Goal: Participate in discussion: Engage in conversation with other users on a specific topic

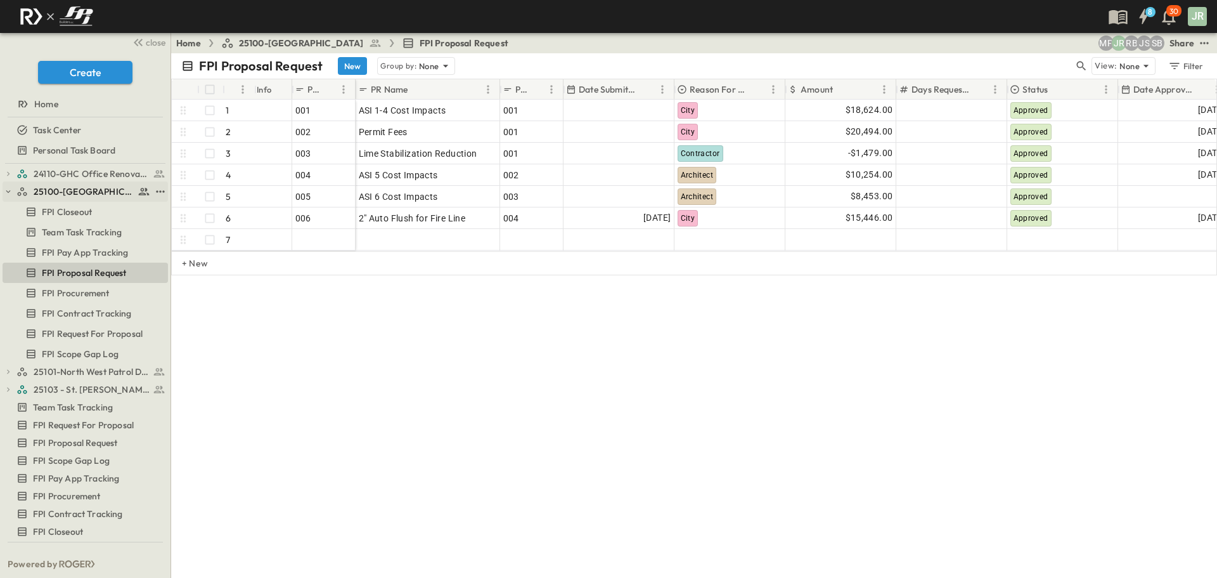
click at [8, 194] on icon "button" at bounding box center [8, 191] width 9 height 9
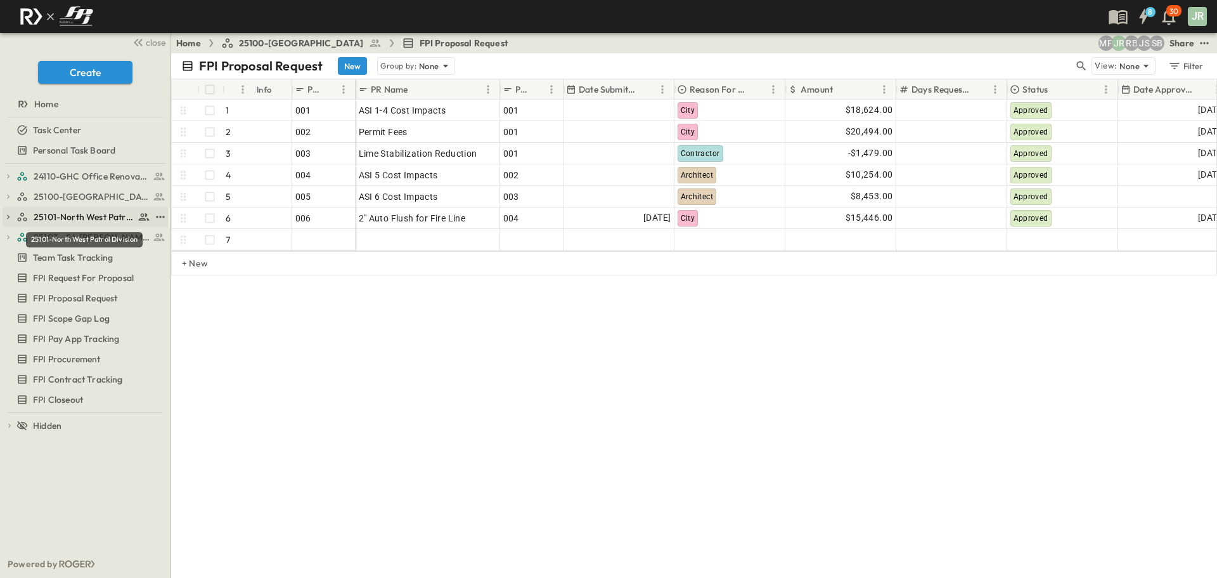
click at [96, 216] on span "25101-North West Patrol Division" at bounding box center [84, 217] width 101 height 13
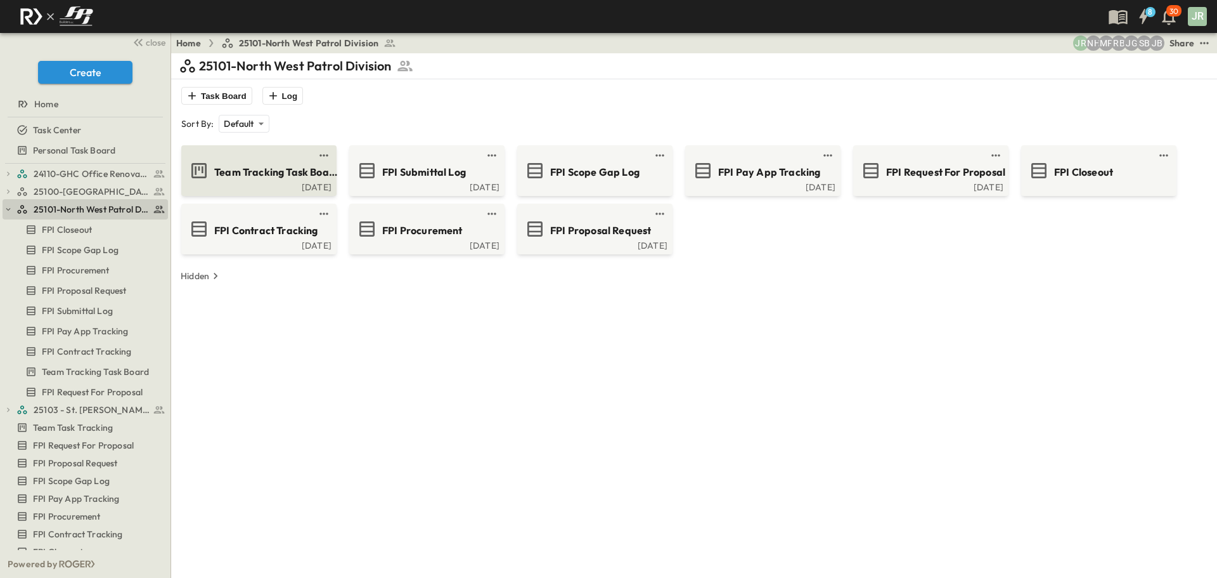
click at [277, 178] on span "Team Tracking Task Board" at bounding box center [276, 172] width 124 height 15
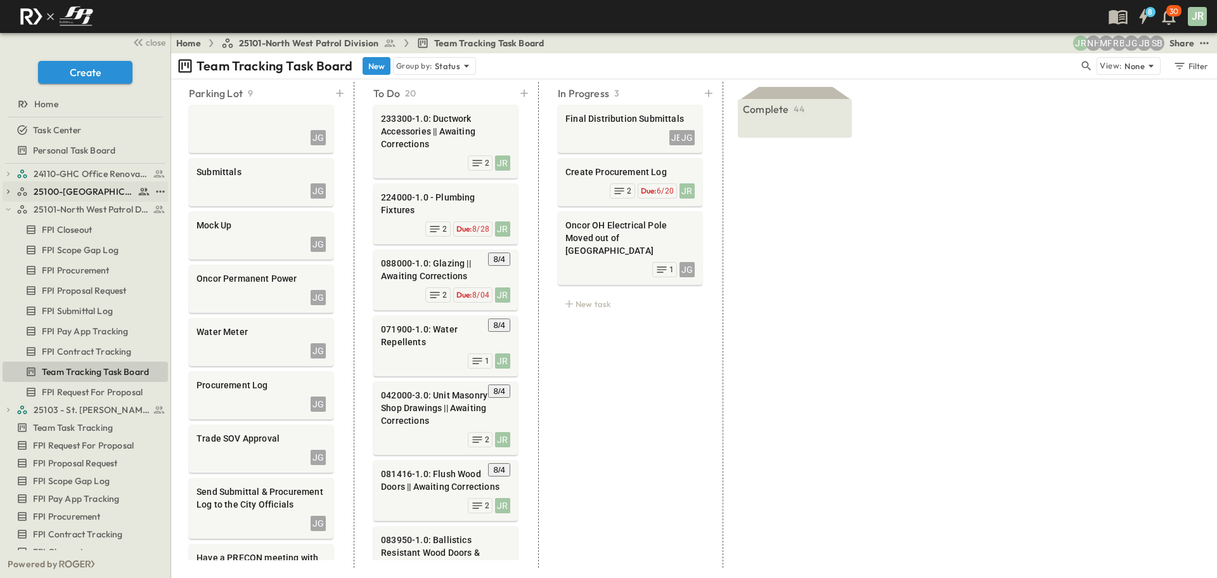
click at [82, 188] on span "25100-[GEOGRAPHIC_DATA]" at bounding box center [84, 191] width 101 height 13
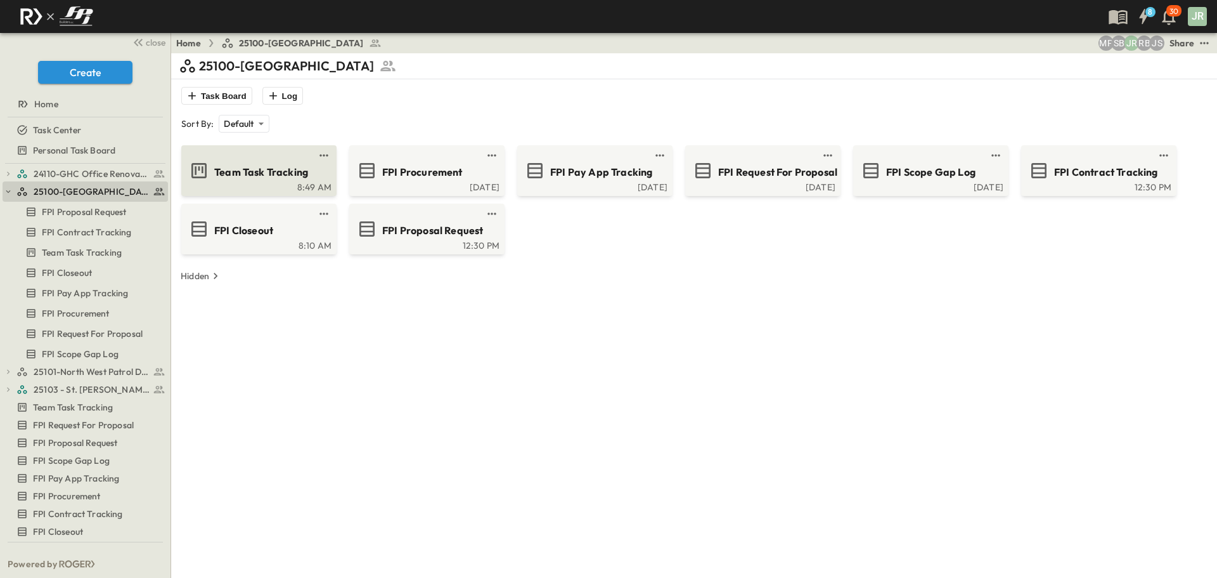
click at [234, 172] on span "Team Task Tracking" at bounding box center [261, 172] width 94 height 15
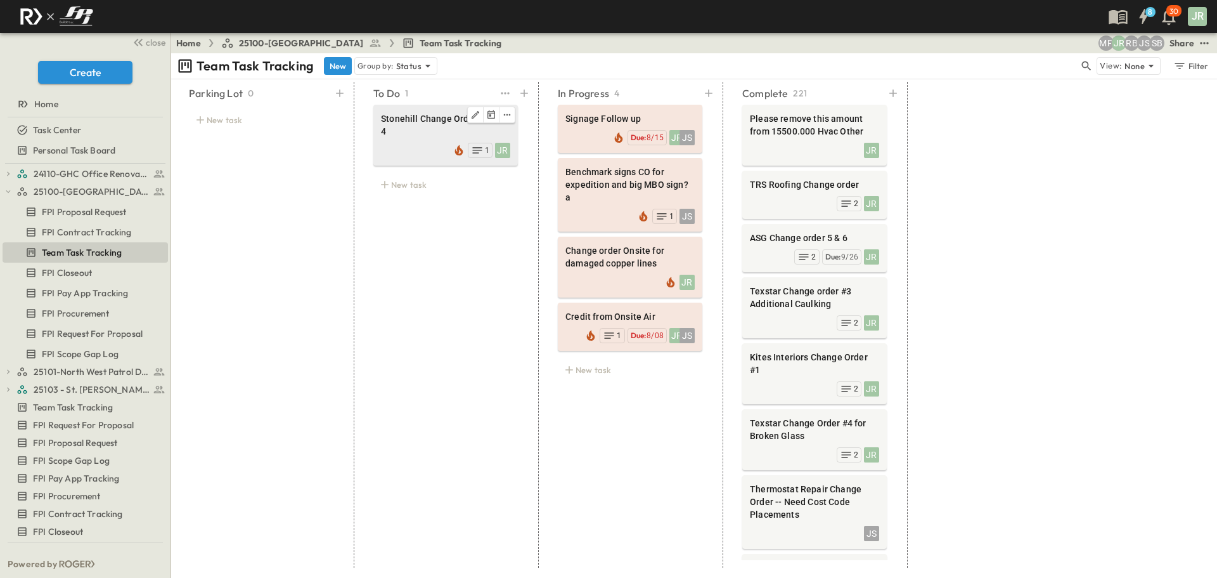
click at [409, 124] on span "Stonehill Change Orders 3.1 & 4" at bounding box center [445, 124] width 129 height 25
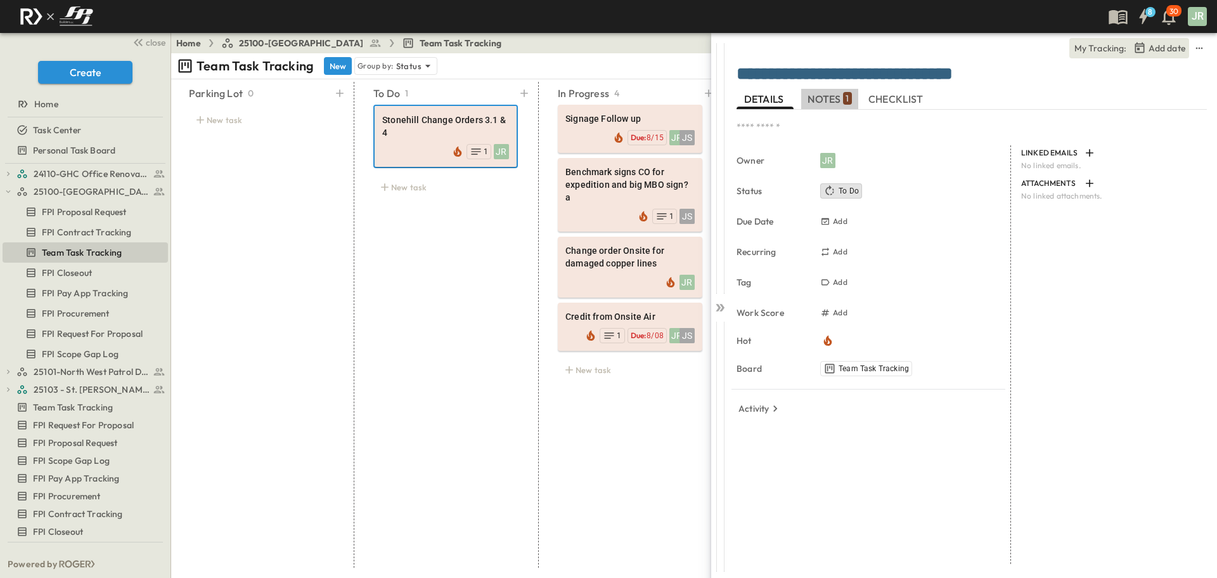
click at [811, 101] on span "NOTES 1" at bounding box center [830, 98] width 44 height 11
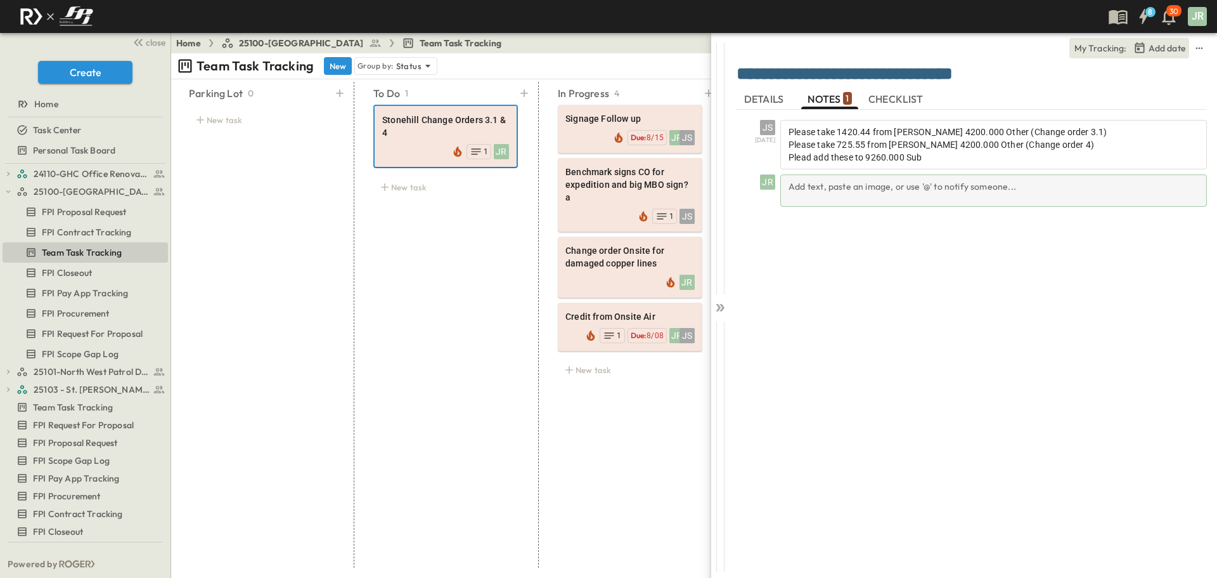
click at [834, 192] on div "Add text, paste an image, or use '@' to notify someone..." at bounding box center [994, 190] width 427 height 32
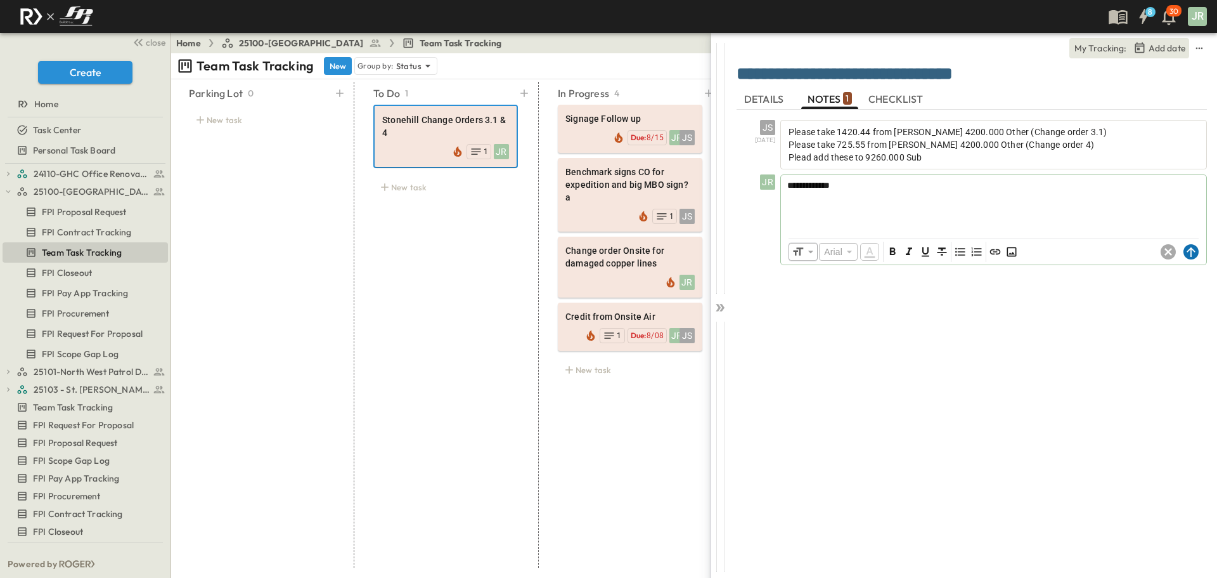
click at [1191, 246] on circle at bounding box center [1191, 251] width 15 height 15
click at [720, 308] on icon at bounding box center [718, 308] width 5 height 8
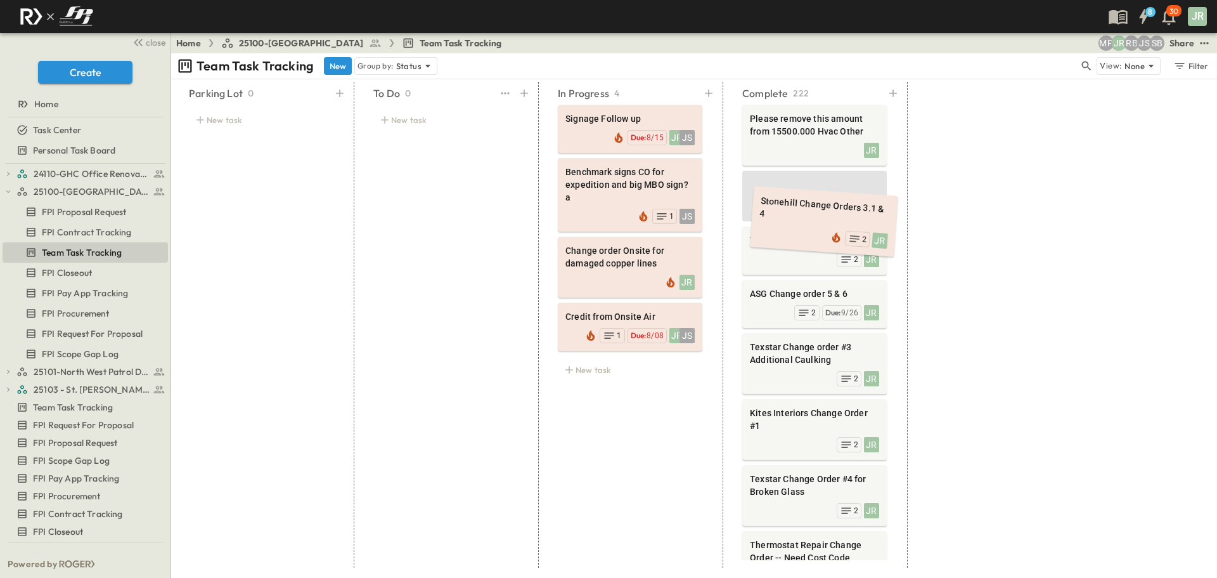
drag, startPoint x: 426, startPoint y: 135, endPoint x: 800, endPoint y: 221, distance: 383.8
